Goal: Task Accomplishment & Management: Use online tool/utility

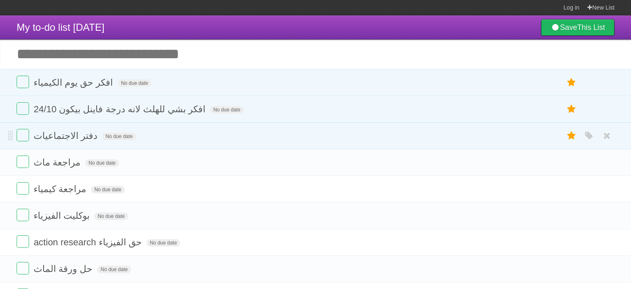
scroll to position [179, 0]
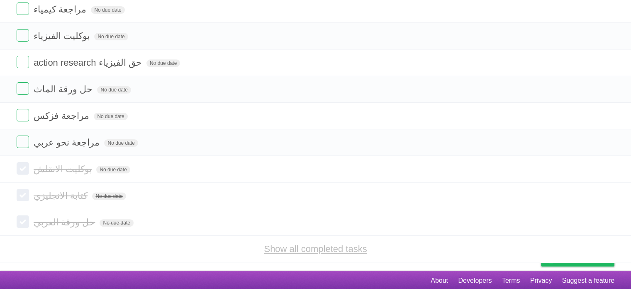
click at [292, 249] on link "Show all completed tasks" at bounding box center [315, 248] width 103 height 10
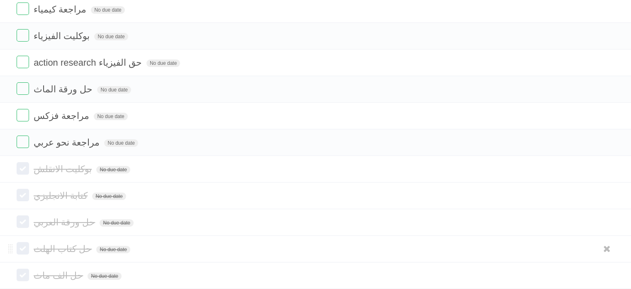
click at [298, 248] on form "حل كتاب الهلث No due date White Red Blue Green Purple Orange" at bounding box center [316, 249] width 598 height 14
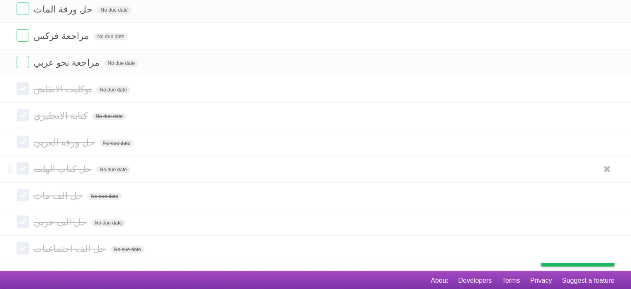
scroll to position [0, 0]
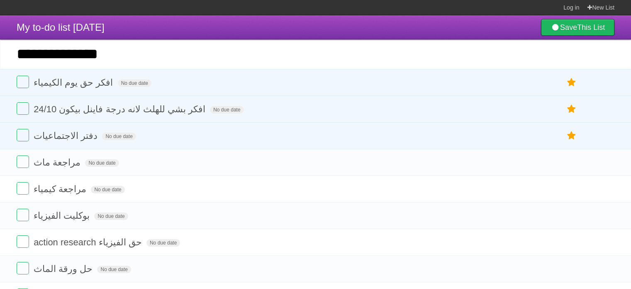
type input "**********"
click input "*********" at bounding box center [0, 0] width 0 height 0
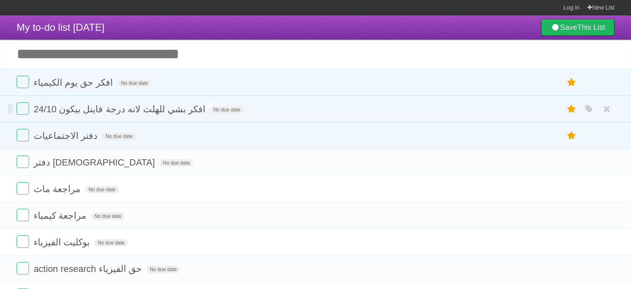
scroll to position [206, 0]
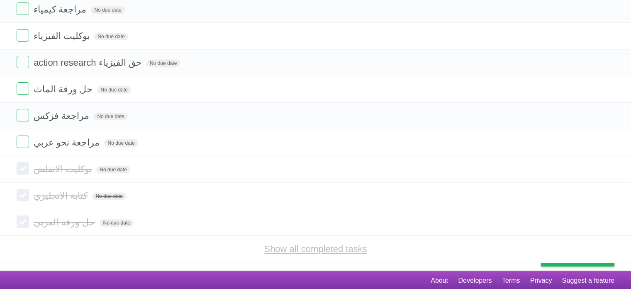
click at [286, 240] on link "Show all completed tasks" at bounding box center [315, 248] width 103 height 10
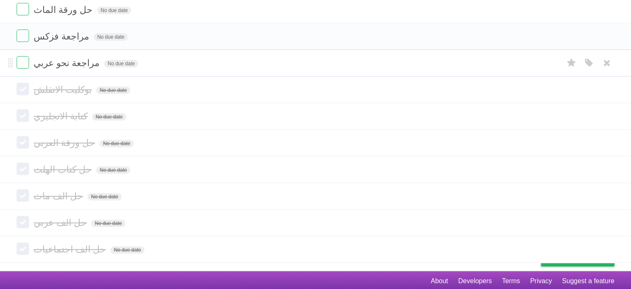
scroll to position [0, 0]
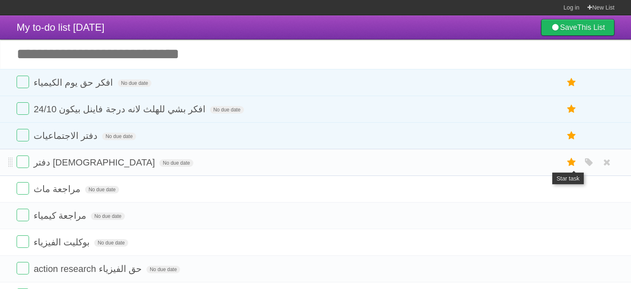
click at [573, 167] on icon at bounding box center [572, 162] width 12 height 14
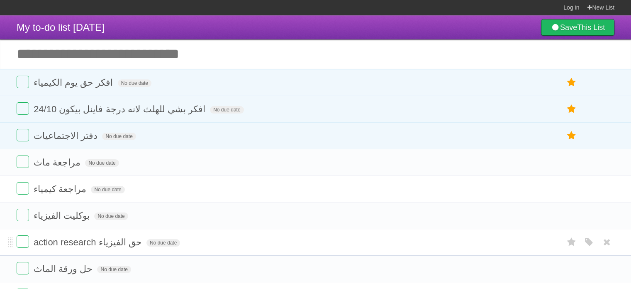
scroll to position [259, 0]
